Goal: Task Accomplishment & Management: Manage account settings

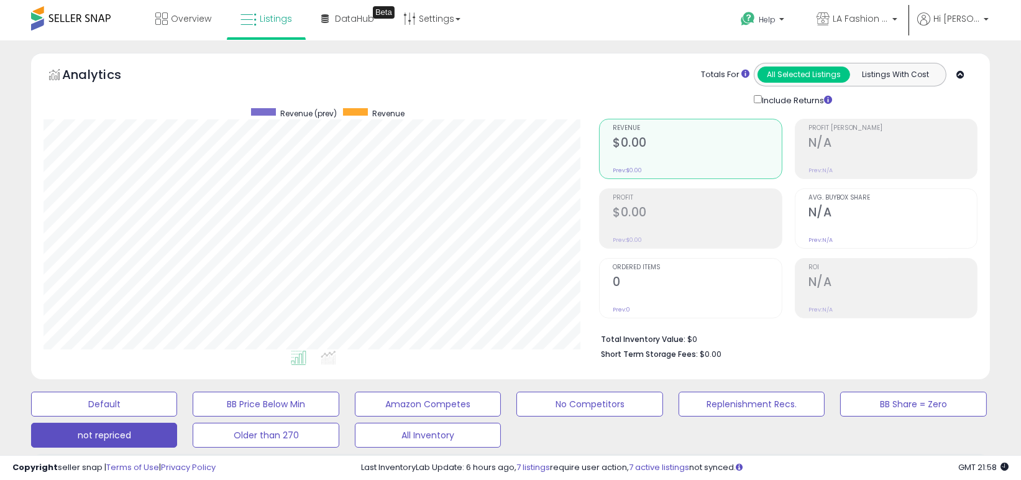
scroll to position [254, 556]
click at [171, 6] on link "Overview" at bounding box center [183, 18] width 75 height 37
click at [174, 6] on link "Overview" at bounding box center [183, 18] width 75 height 37
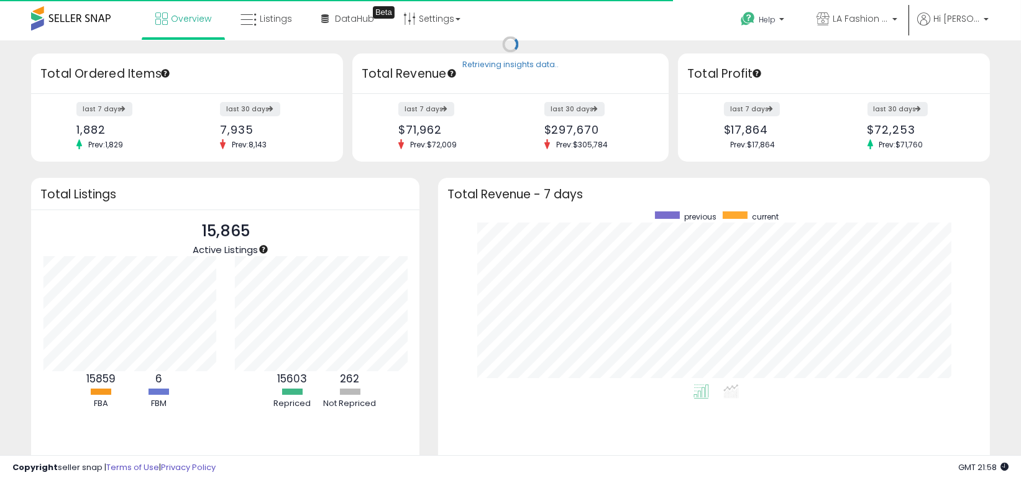
scroll to position [172, 527]
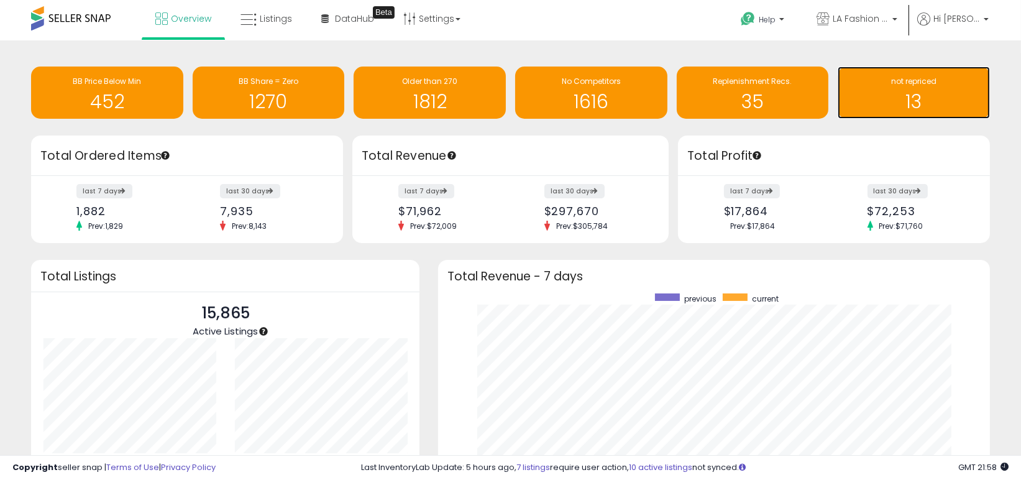
click at [893, 92] on h1 "13" at bounding box center [914, 101] width 140 height 21
click at [913, 101] on h1 "13" at bounding box center [914, 101] width 140 height 21
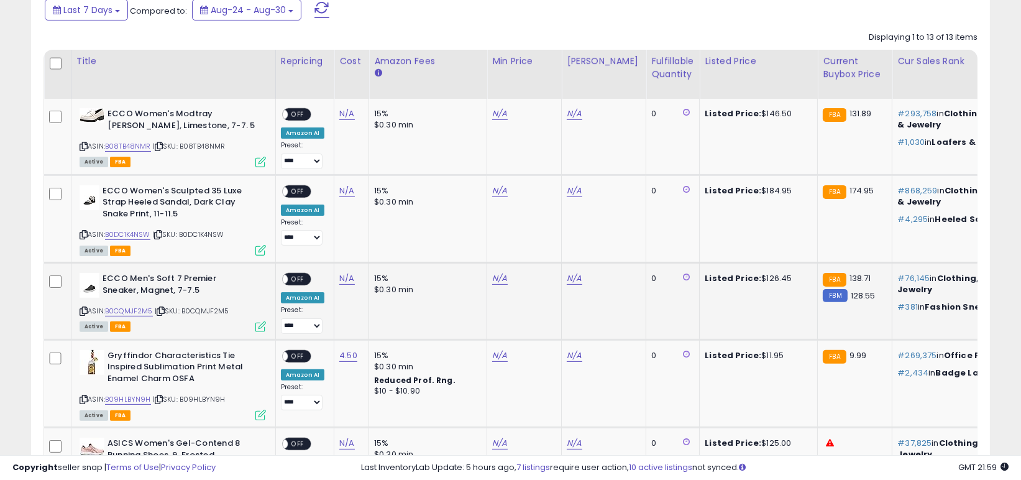
scroll to position [622, 0]
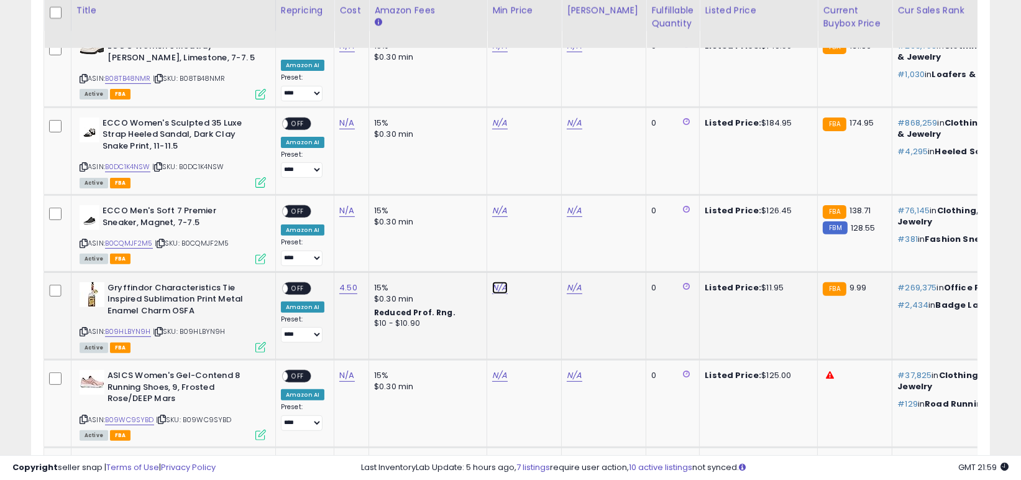
click at [495, 288] on link "N/A" at bounding box center [499, 288] width 15 height 12
type input "****"
click at [536, 257] on icon "submit" at bounding box center [531, 255] width 7 height 7
click at [567, 285] on link "N/A" at bounding box center [574, 288] width 15 height 12
type input "*****"
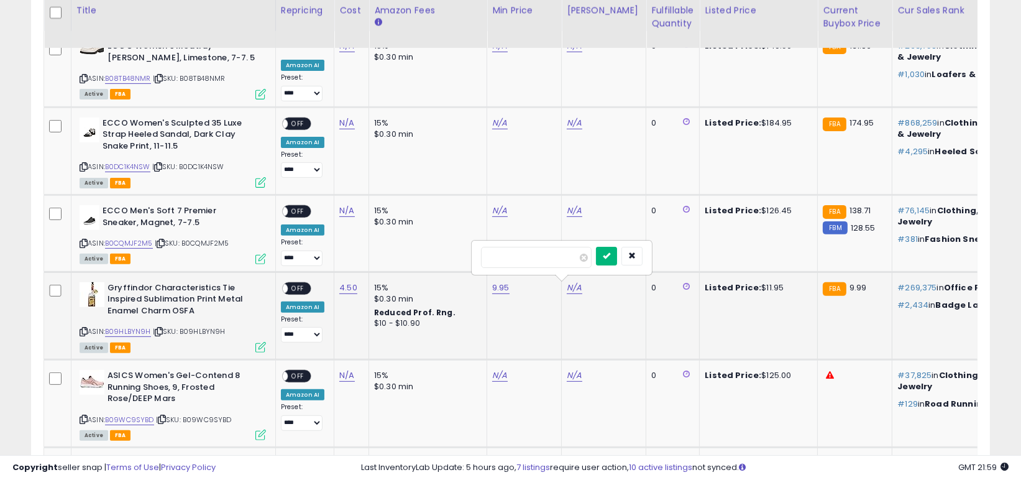
click at [610, 255] on icon "submit" at bounding box center [606, 255] width 7 height 7
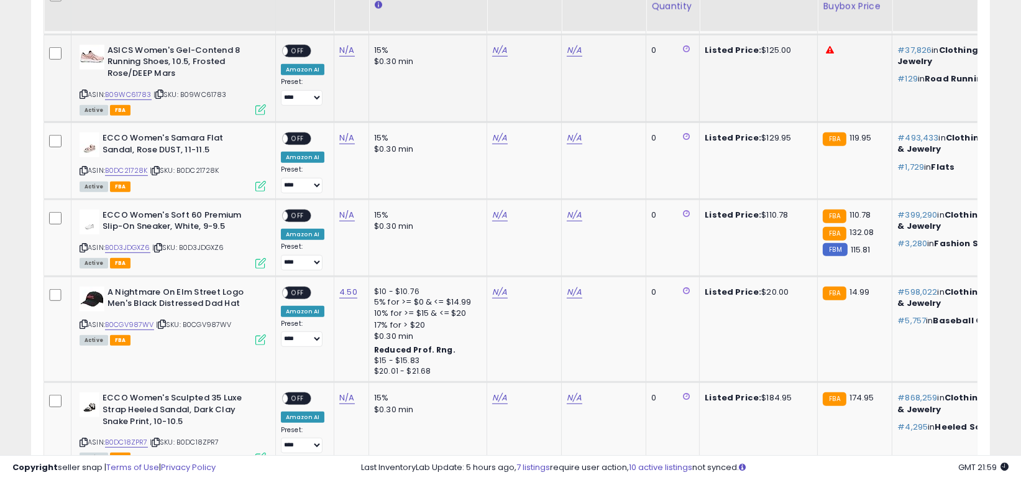
scroll to position [1119, 0]
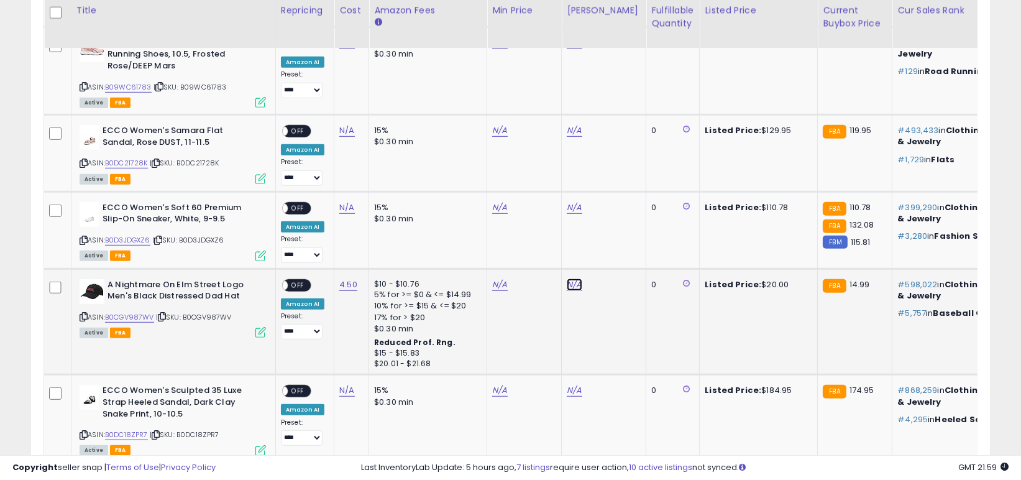
click at [571, 285] on link "N/A" at bounding box center [574, 284] width 15 height 12
type input "**"
click at [610, 254] on icon "submit" at bounding box center [606, 249] width 7 height 7
click at [494, 285] on link "N/A" at bounding box center [499, 284] width 15 height 12
type input "****"
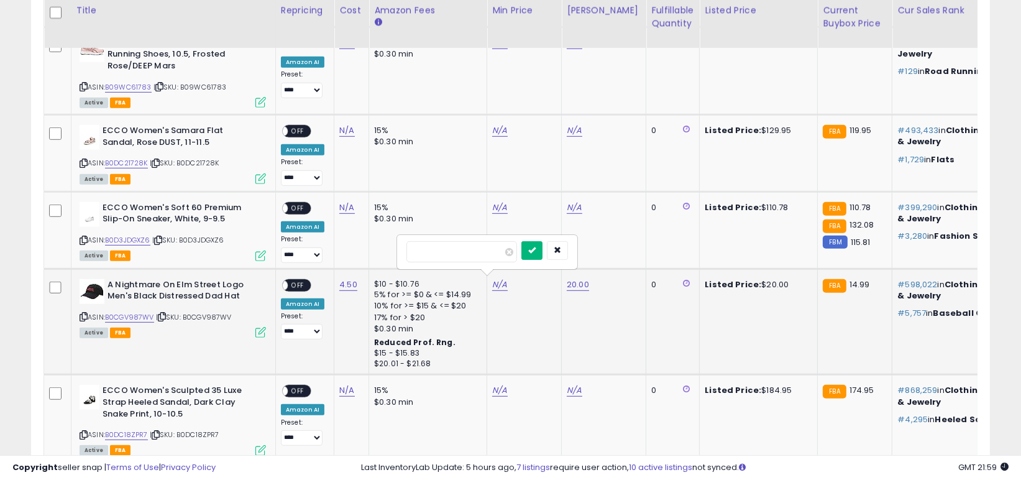
click at [543, 251] on button "submit" at bounding box center [532, 250] width 21 height 19
click at [297, 280] on span "OFF" at bounding box center [298, 285] width 20 height 11
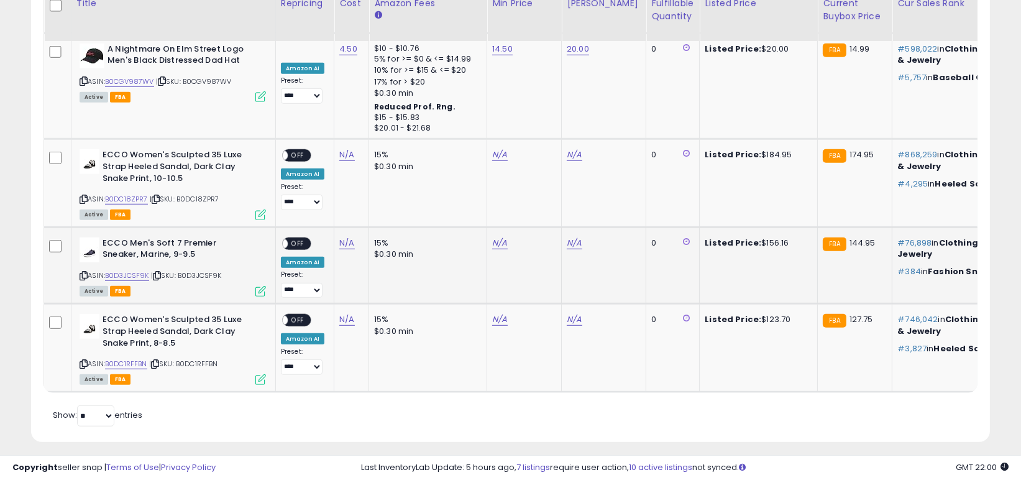
scroll to position [1347, 0]
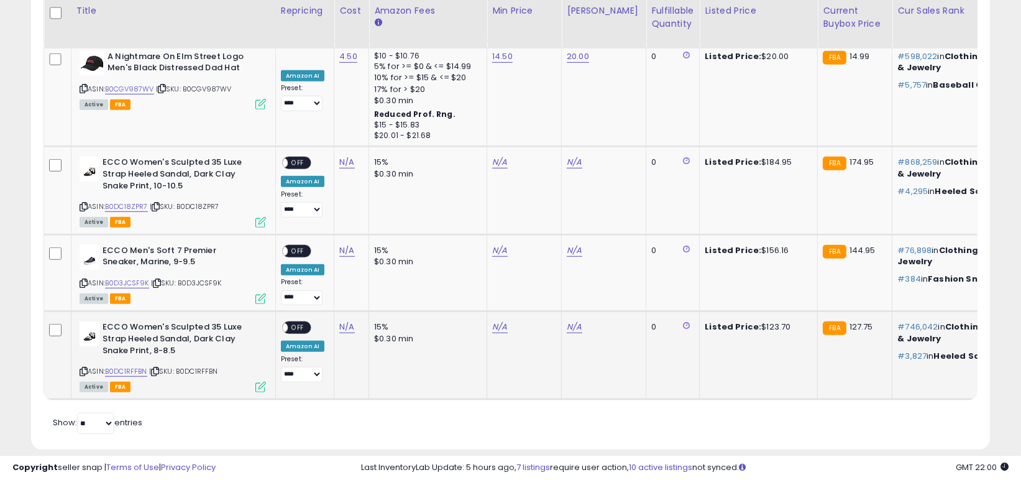
click at [567, 327] on div "N/A" at bounding box center [602, 326] width 70 height 11
click at [568, 325] on link "N/A" at bounding box center [574, 327] width 15 height 12
type input "***"
click at [617, 288] on button "submit" at bounding box center [606, 292] width 21 height 19
click at [497, 322] on link "N/A" at bounding box center [499, 327] width 15 height 12
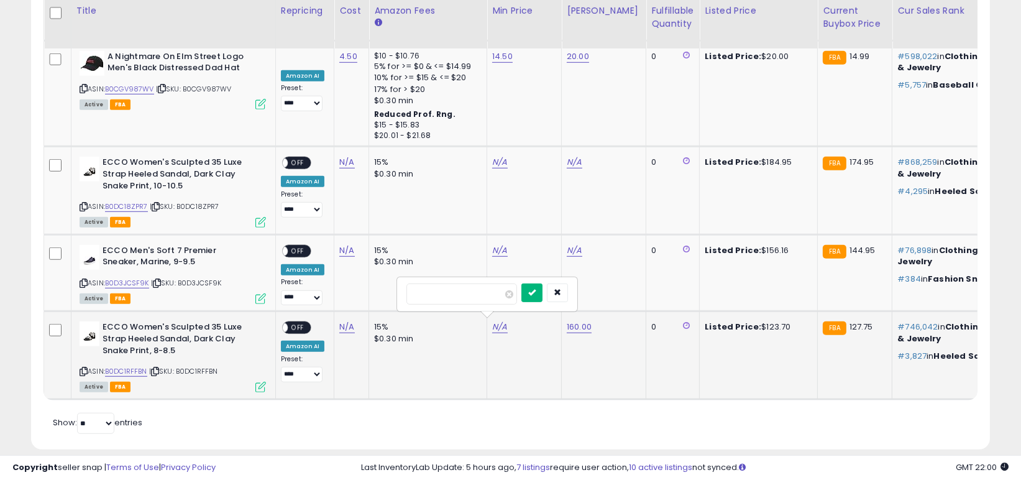
type input "**"
click at [536, 288] on icon "submit" at bounding box center [531, 291] width 7 height 7
click at [288, 324] on span "OFF" at bounding box center [298, 328] width 20 height 11
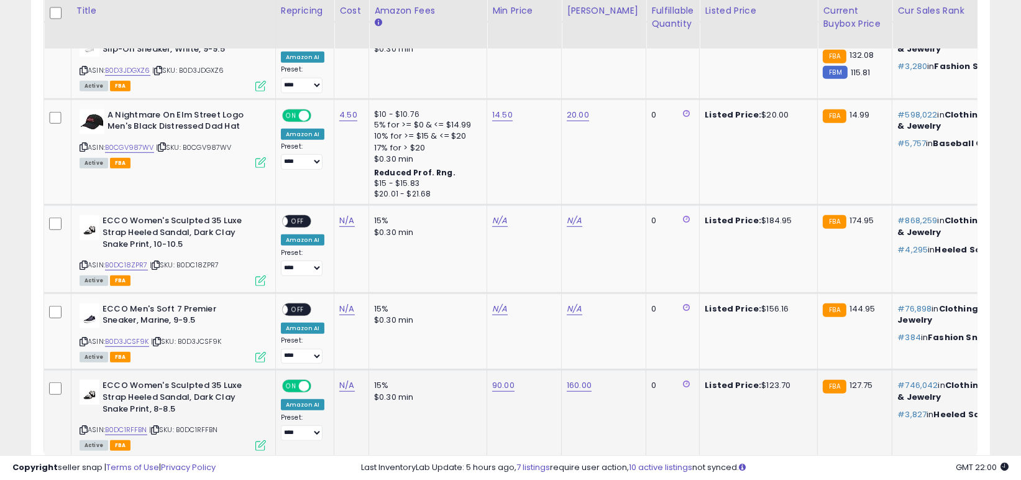
scroll to position [1306, 0]
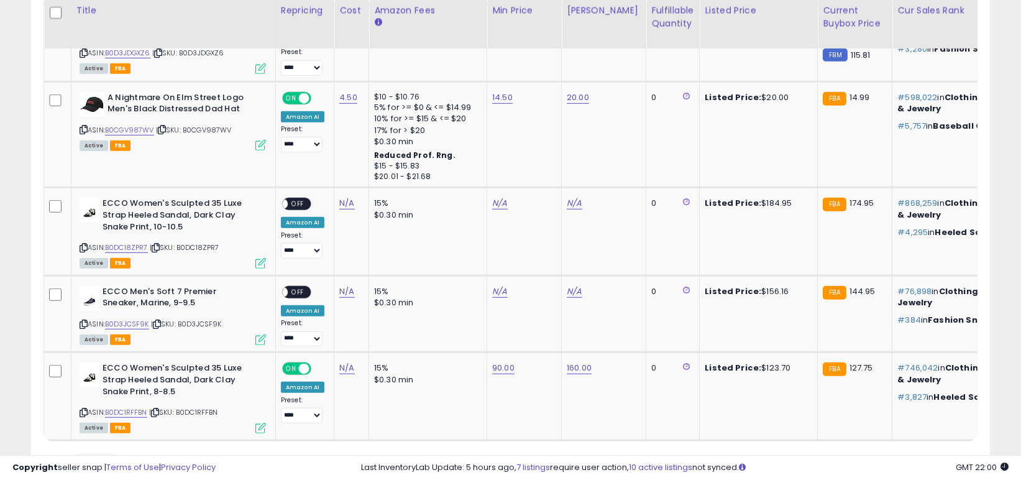
click at [588, 365] on div "160.00" at bounding box center [602, 367] width 70 height 11
click at [577, 365] on link "160.00" at bounding box center [579, 368] width 25 height 12
drag, startPoint x: 549, startPoint y: 339, endPoint x: 436, endPoint y: 321, distance: 114.0
type input "***"
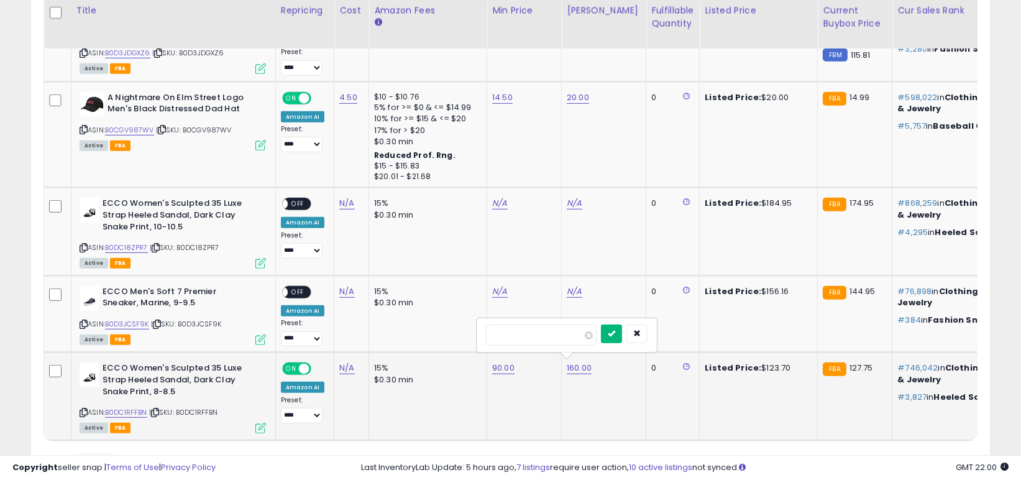
click at [622, 330] on button "submit" at bounding box center [611, 334] width 21 height 19
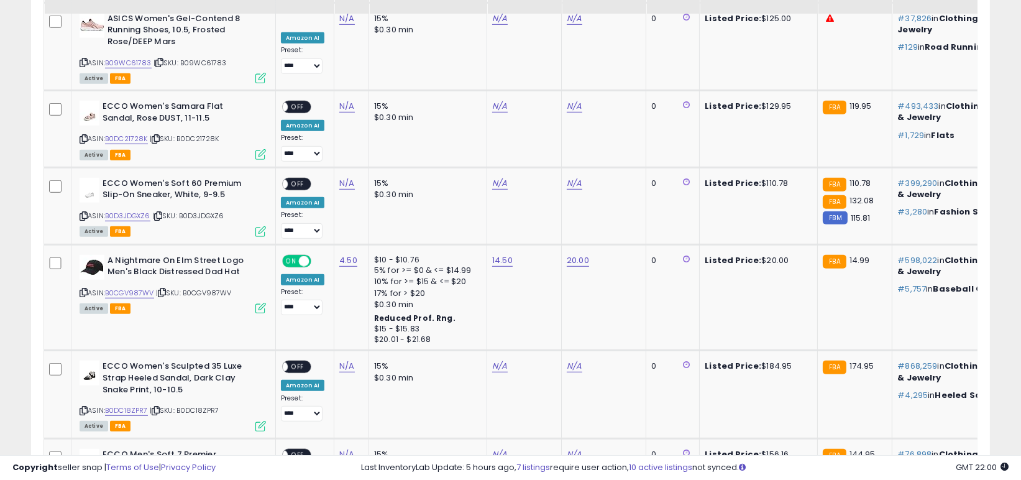
scroll to position [1099, 0]
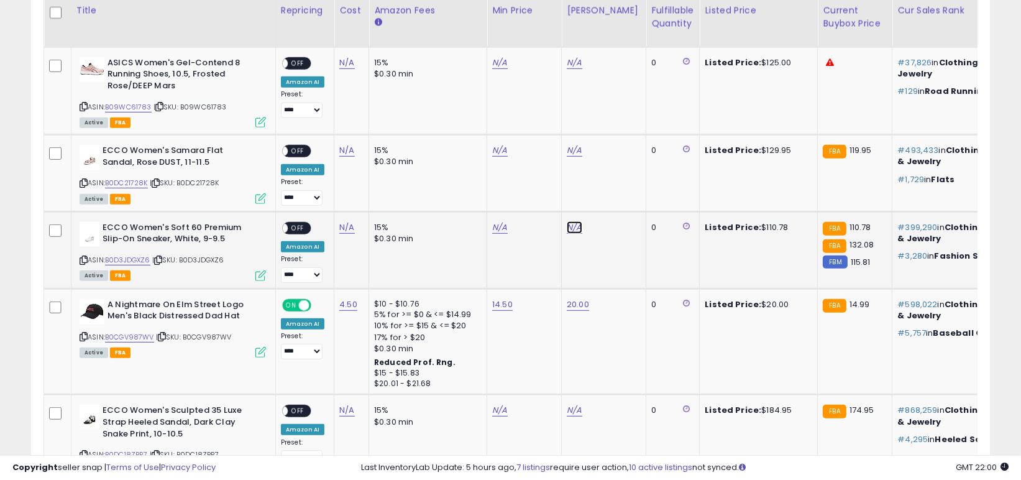
click at [574, 227] on link "N/A" at bounding box center [574, 227] width 15 height 12
drag, startPoint x: 533, startPoint y: 196, endPoint x: 483, endPoint y: 194, distance: 49.8
click at [438, 183] on tbody "**********" at bounding box center [916, 100] width 1744 height 1093
type input "***"
click at [610, 196] on icon "submit" at bounding box center [606, 193] width 7 height 7
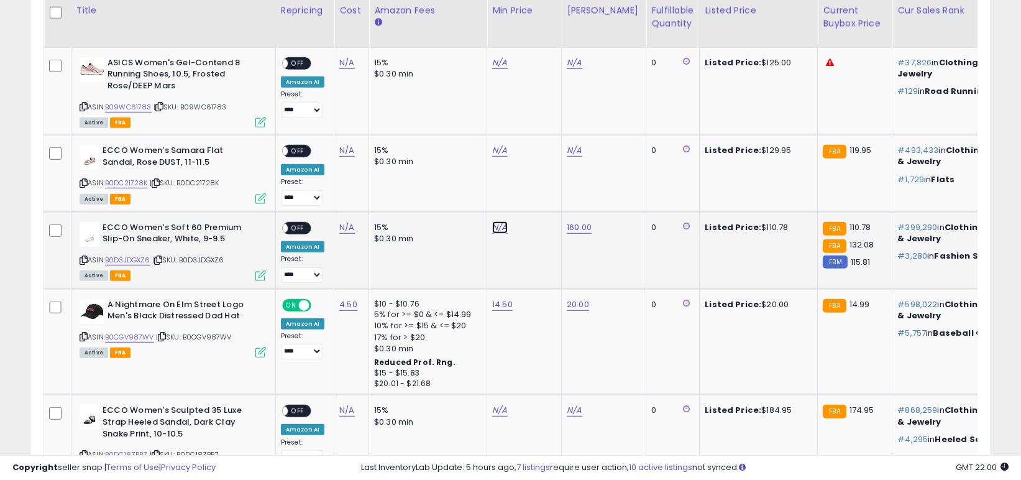
click at [500, 229] on link "N/A" at bounding box center [499, 227] width 15 height 12
type input "**"
drag, startPoint x: 552, startPoint y: 199, endPoint x: 526, endPoint y: 206, distance: 27.2
click at [543, 199] on button "submit" at bounding box center [532, 194] width 21 height 19
click at [305, 226] on span "OFF" at bounding box center [298, 228] width 20 height 11
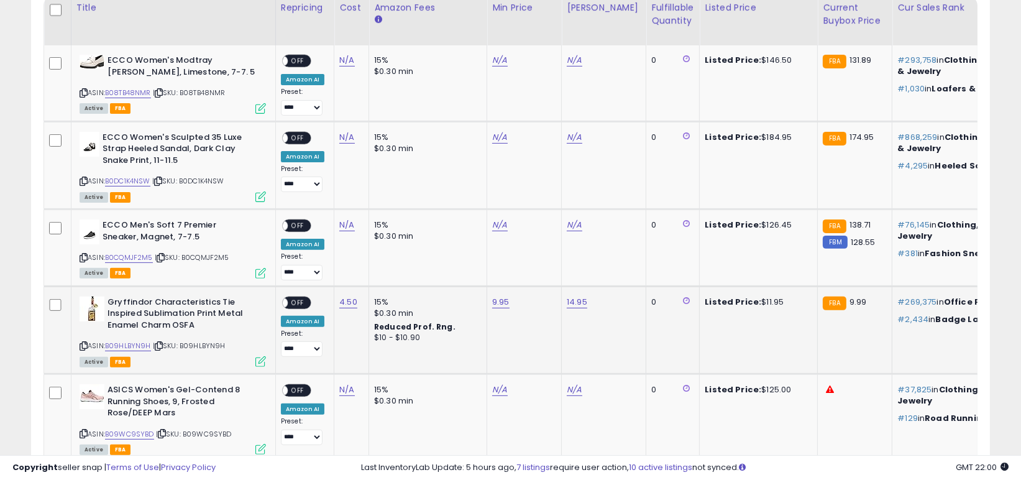
scroll to position [602, 0]
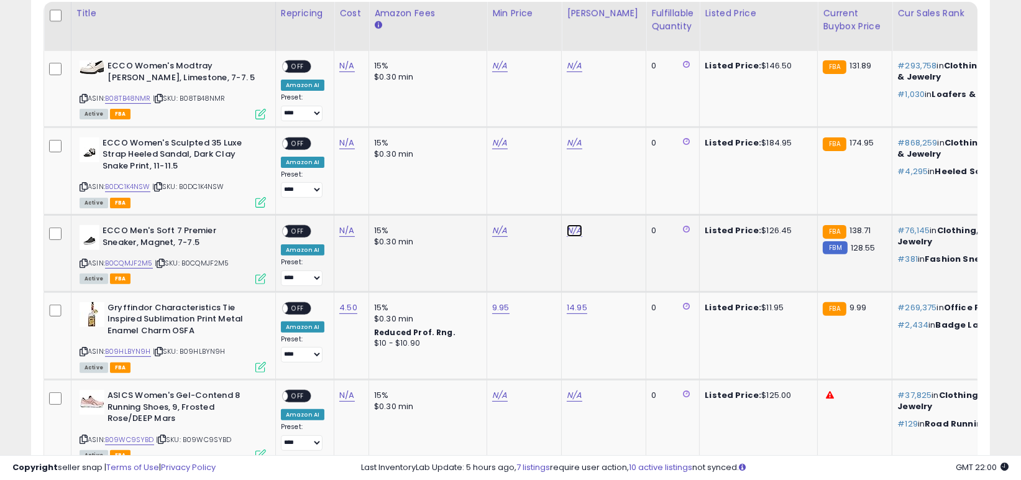
click at [567, 233] on link "N/A" at bounding box center [574, 230] width 15 height 12
type input "***"
click at [610, 198] on icon "submit" at bounding box center [606, 198] width 7 height 7
click at [495, 230] on link "N/A" at bounding box center [499, 230] width 15 height 12
type input "**"
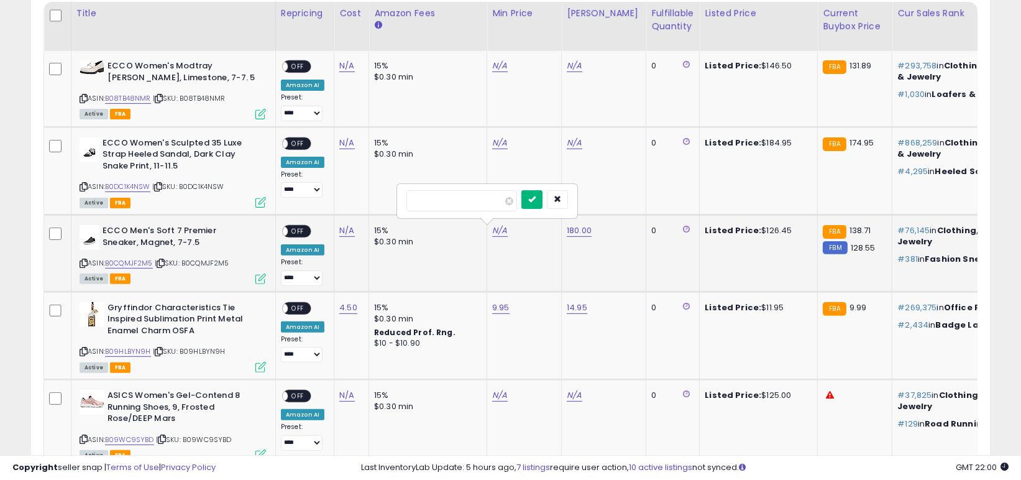
click at [536, 199] on icon "submit" at bounding box center [531, 198] width 7 height 7
click at [306, 234] on div "ON OFF" at bounding box center [296, 230] width 29 height 13
click at [304, 232] on span "OFF" at bounding box center [298, 231] width 20 height 11
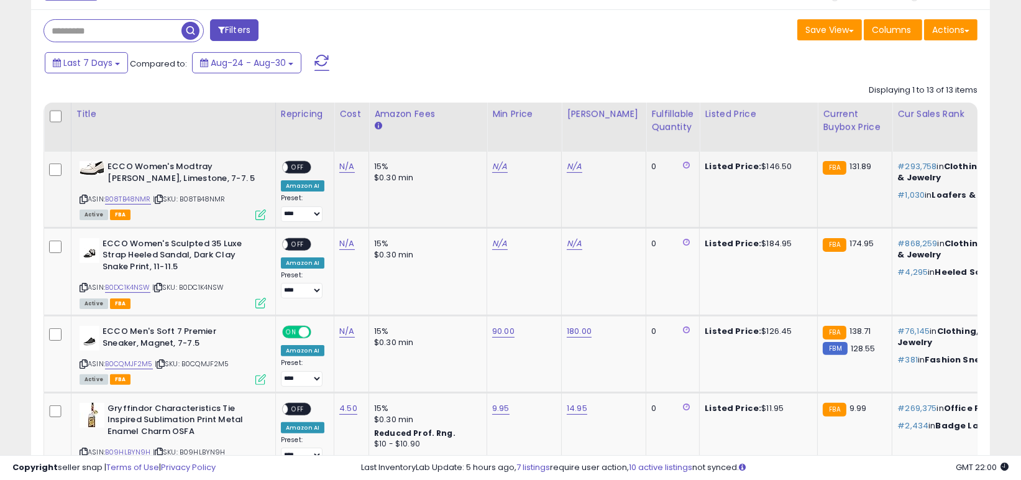
scroll to position [498, 0]
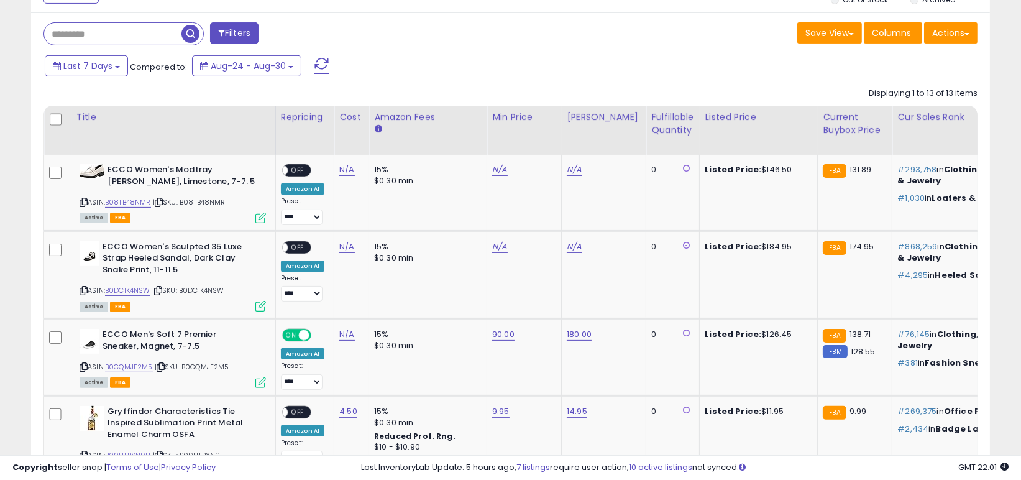
click at [315, 73] on span at bounding box center [322, 66] width 15 height 16
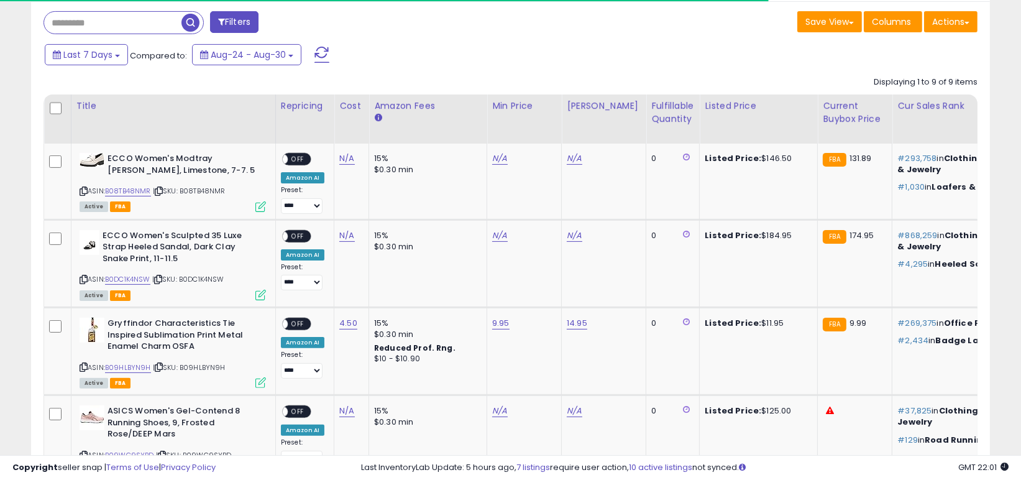
scroll to position [548, 0]
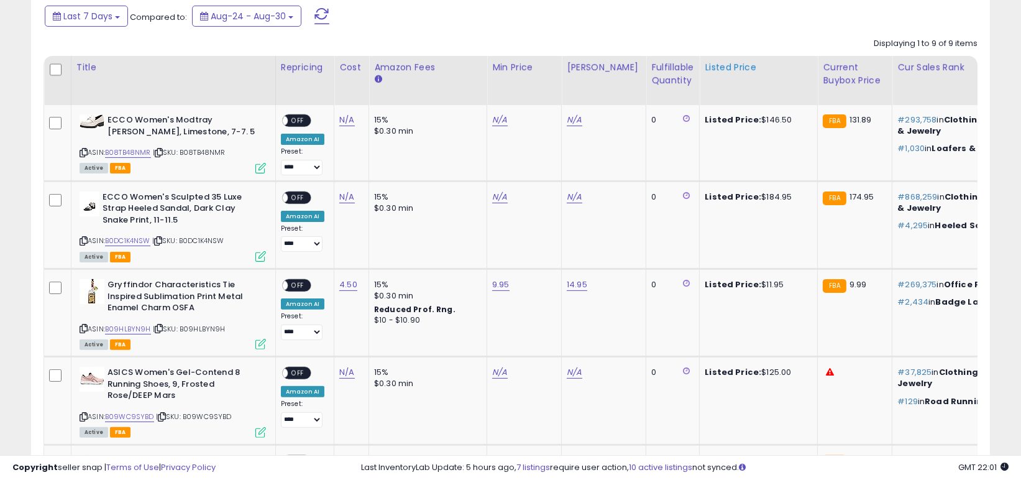
click at [727, 67] on div "Listed Price" at bounding box center [759, 67] width 108 height 13
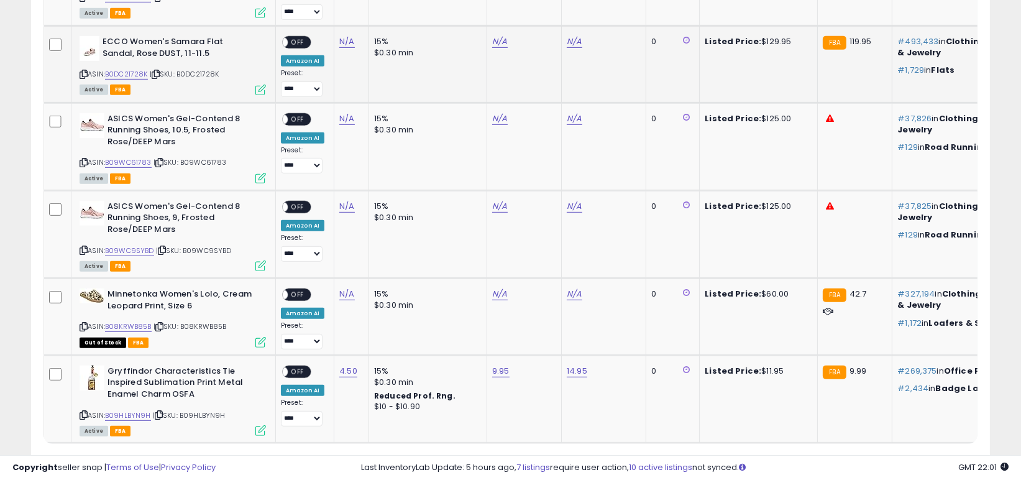
scroll to position [983, 0]
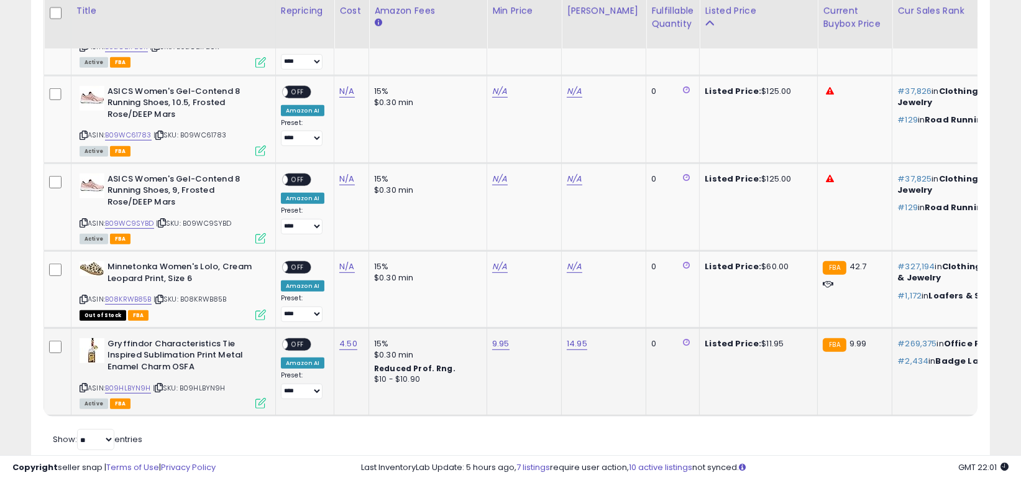
click at [295, 342] on span "OFF" at bounding box center [298, 344] width 20 height 11
